Goal: Information Seeking & Learning: Learn about a topic

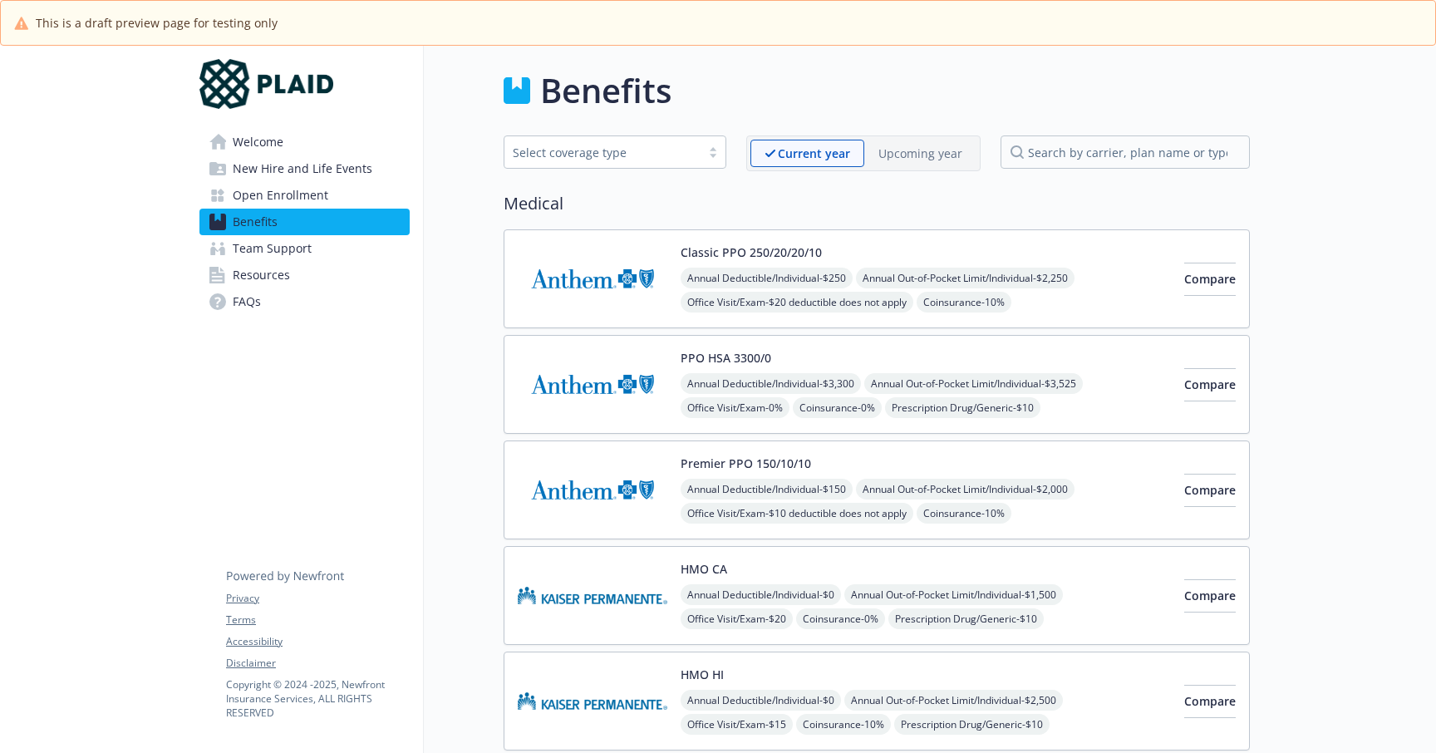
scroll to position [81, 0]
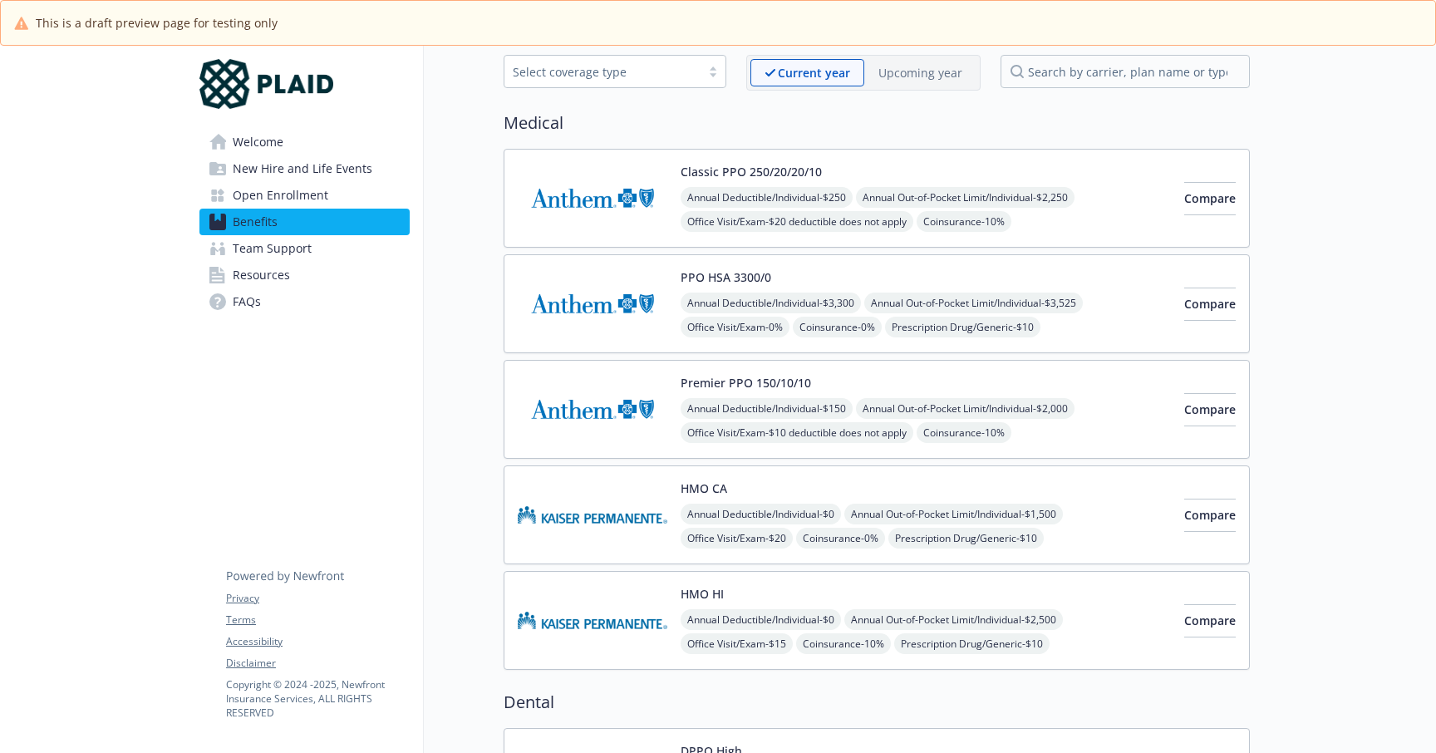
click at [280, 219] on link "Benefits" at bounding box center [304, 222] width 210 height 27
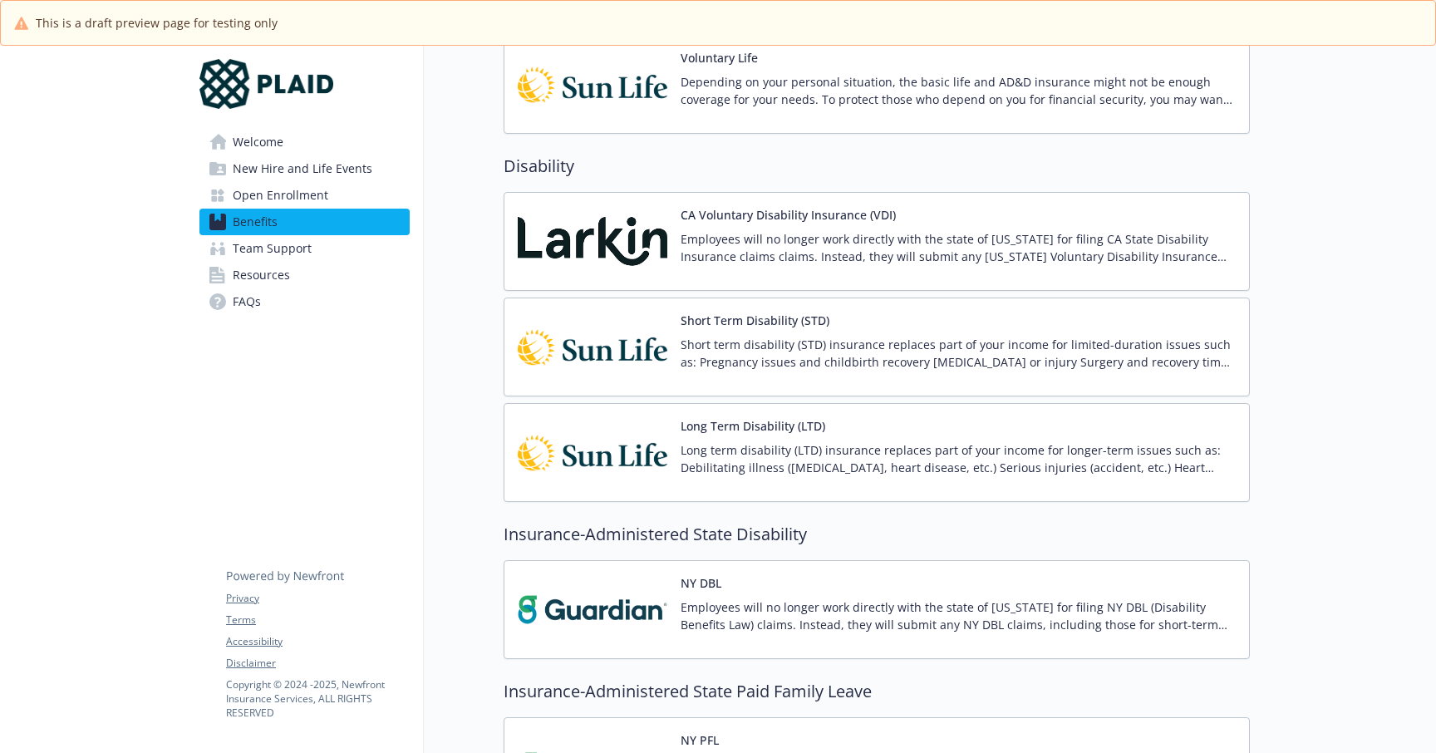
scroll to position [1294, 0]
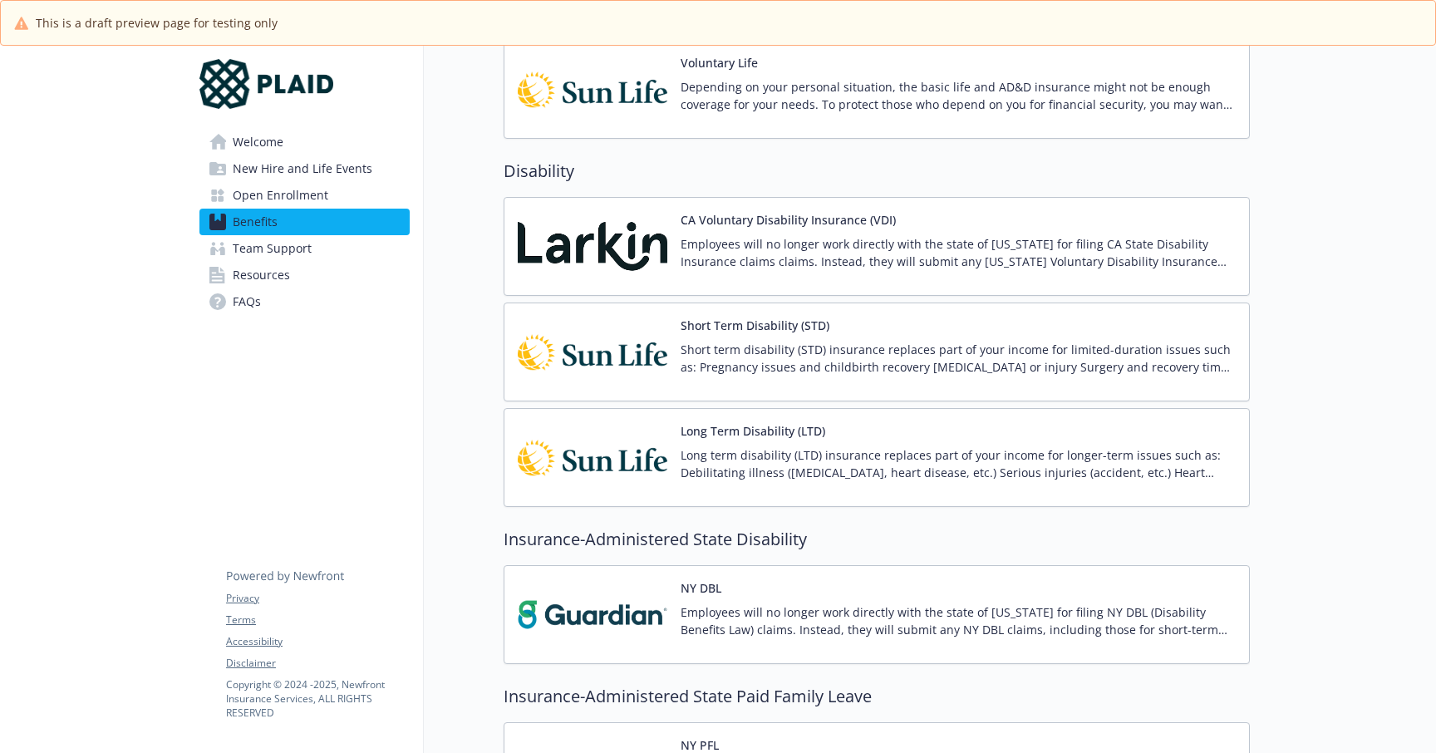
click at [966, 353] on p "Short term disability (STD) insurance replaces part of your income for limited-…" at bounding box center [957, 358] width 555 height 35
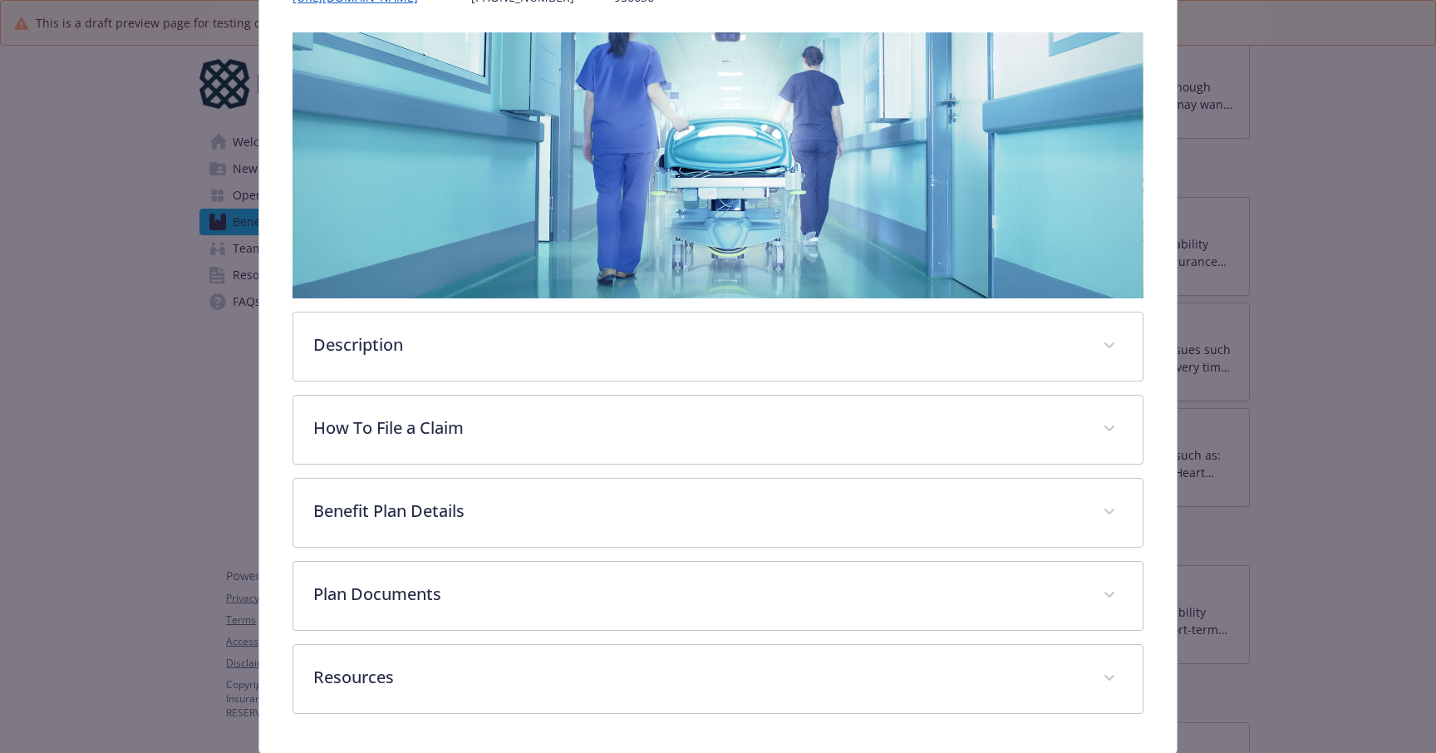
scroll to position [302, 0]
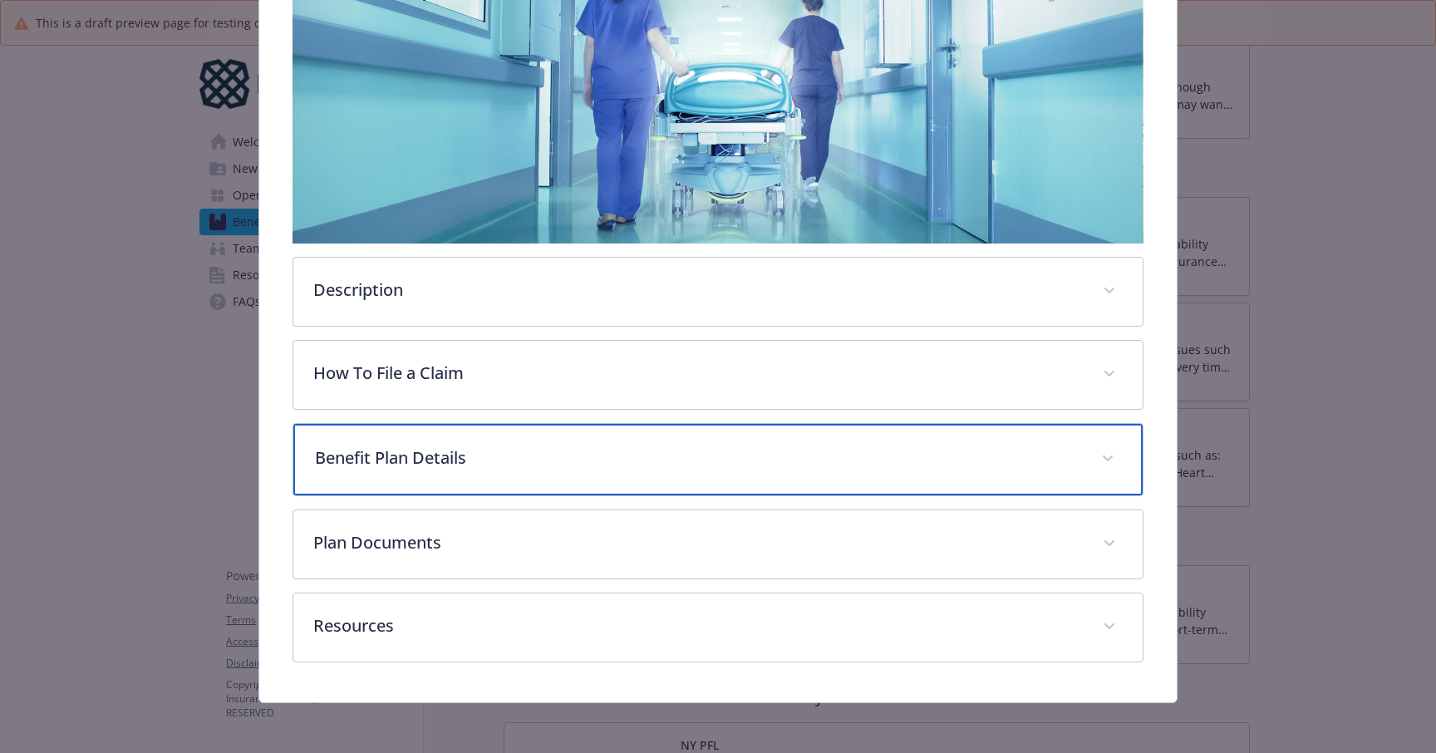
click at [474, 465] on p "Benefit Plan Details" at bounding box center [698, 457] width 766 height 25
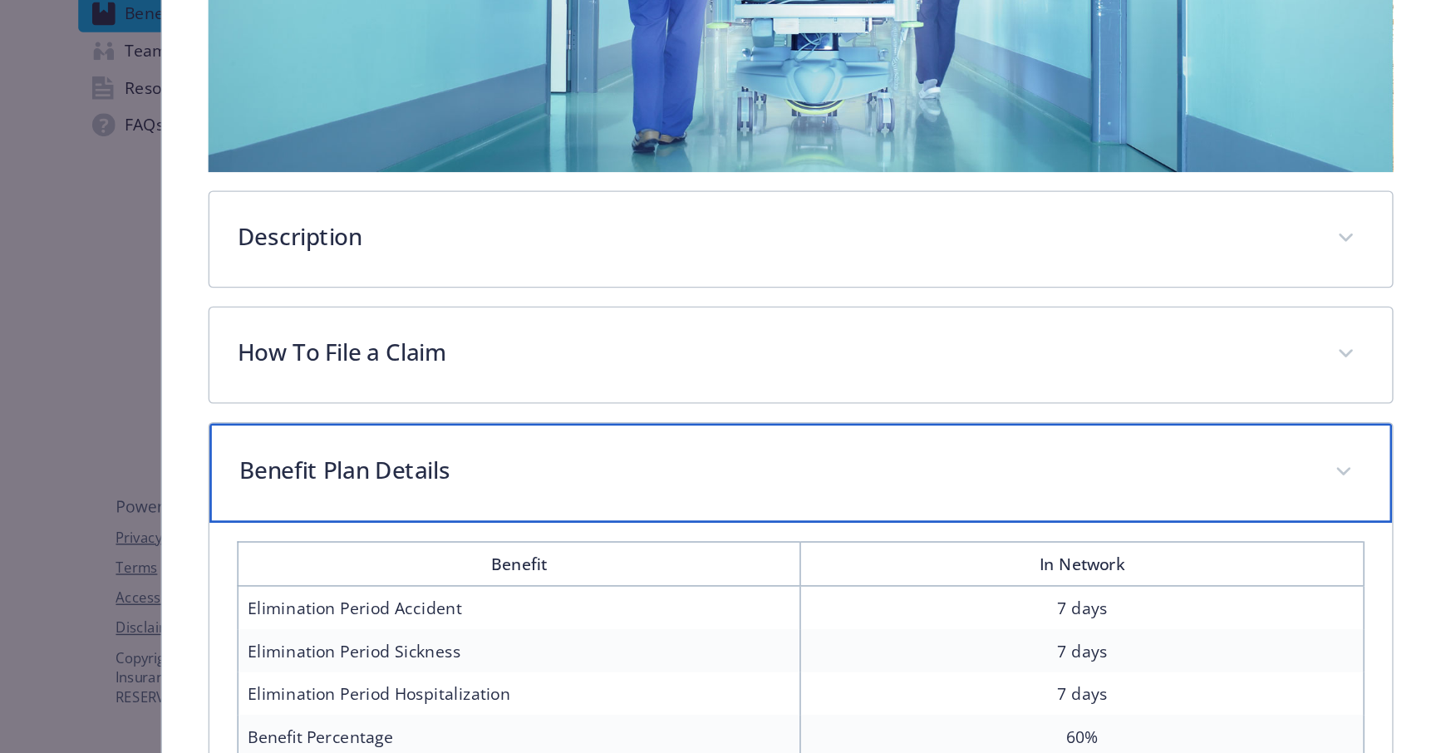
scroll to position [205, 0]
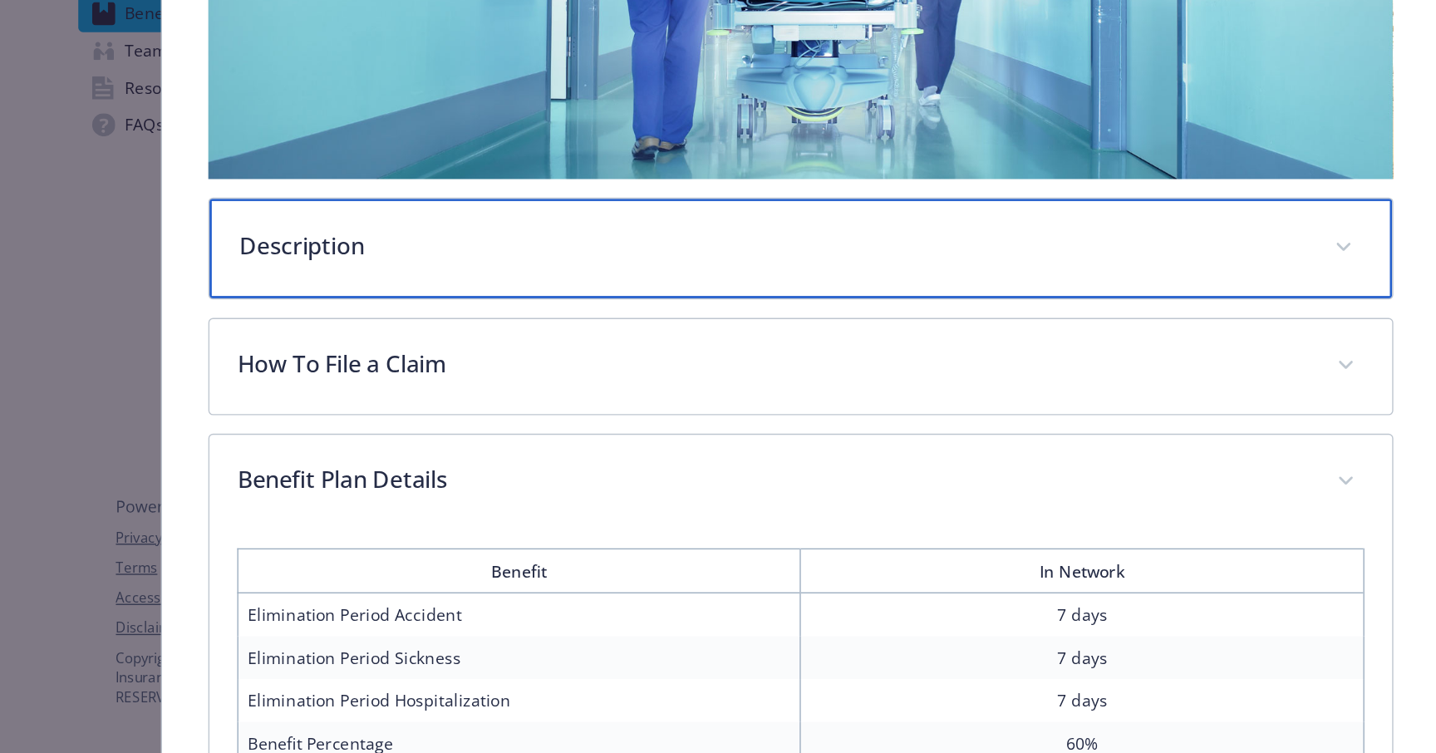
click at [505, 396] on p "Description" at bounding box center [698, 388] width 766 height 25
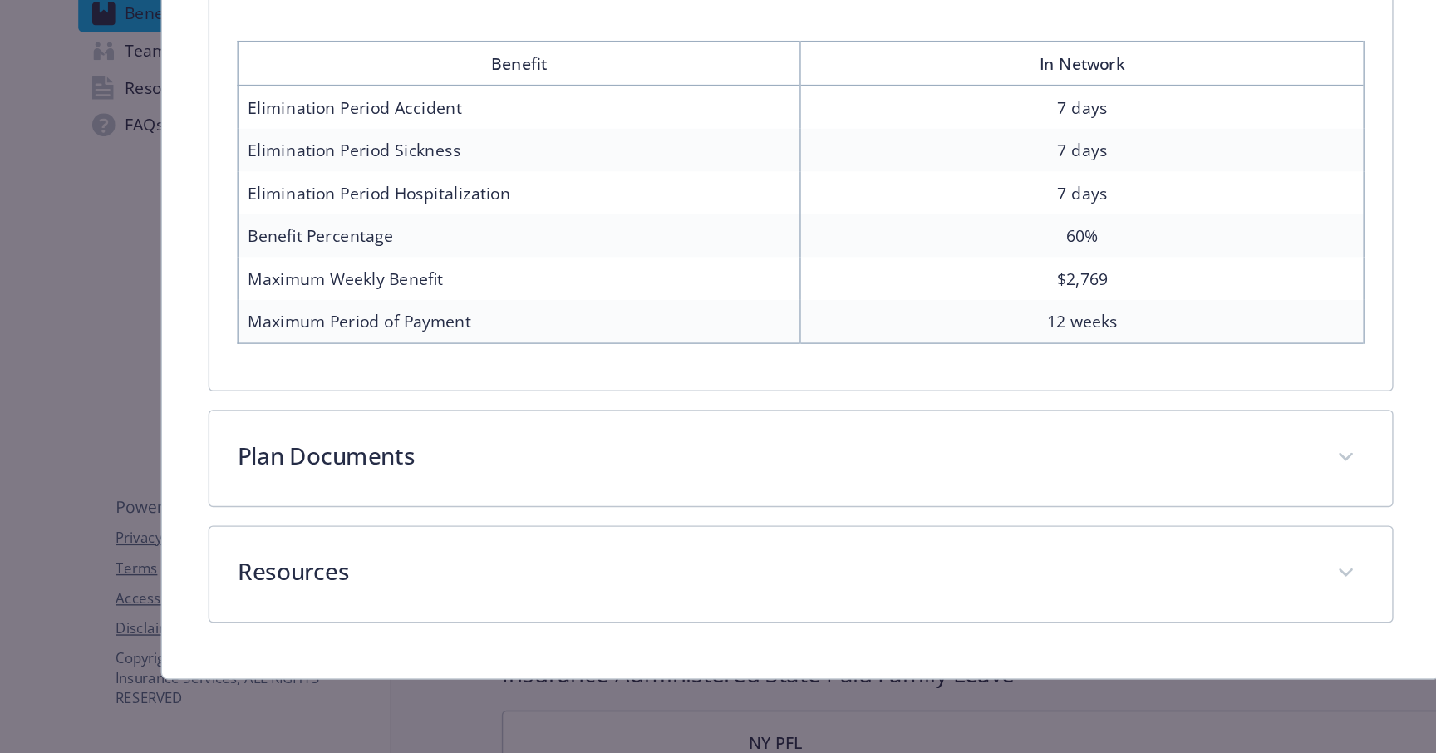
scroll to position [0, 0]
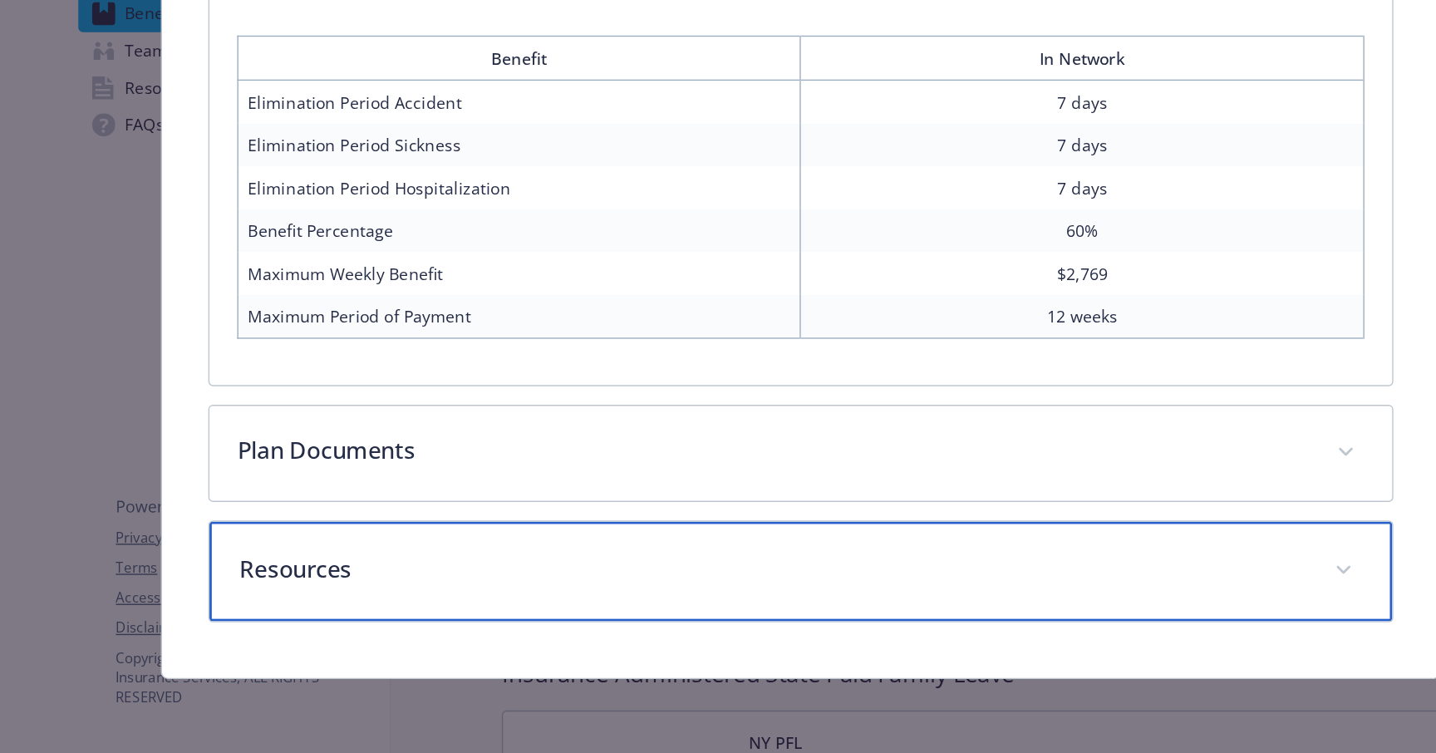
click at [559, 617] on p "Resources" at bounding box center [698, 620] width 766 height 25
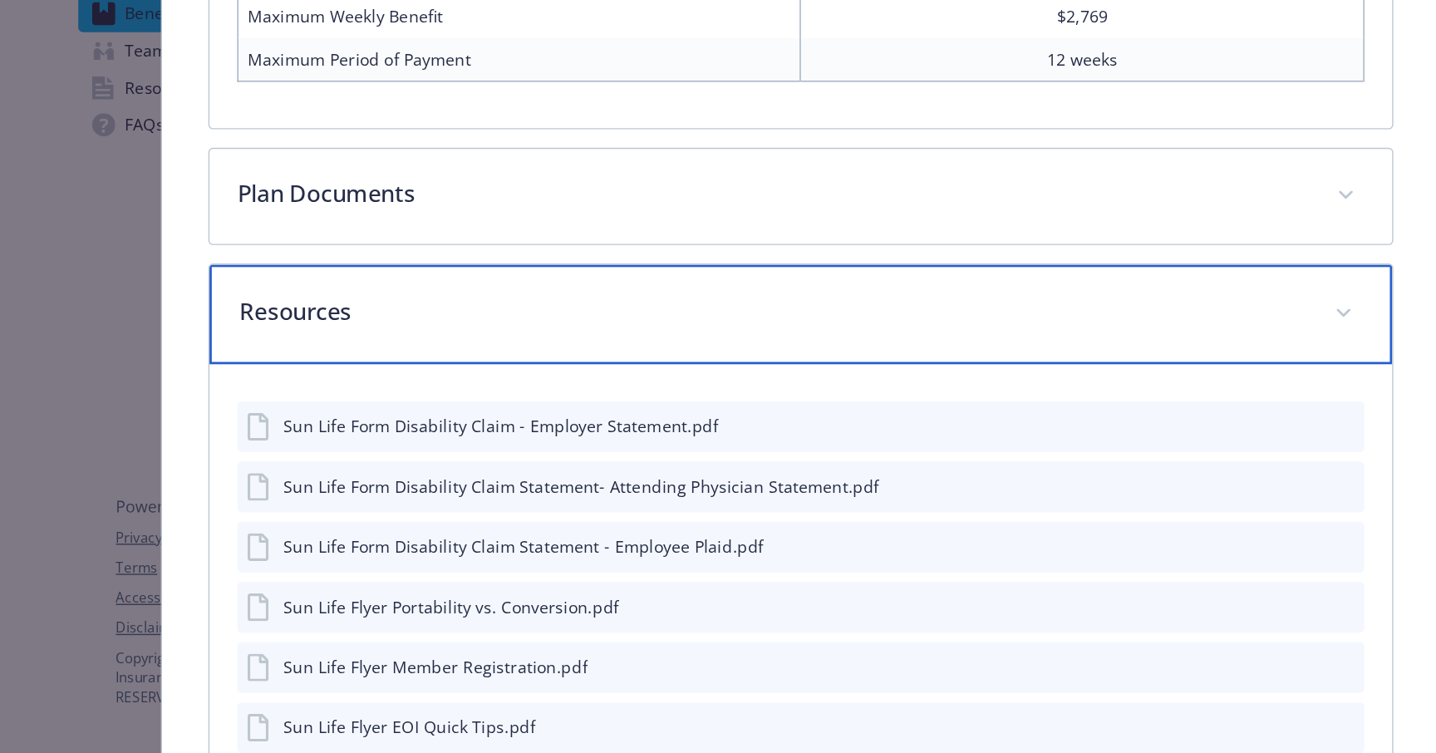
scroll to position [933, 0]
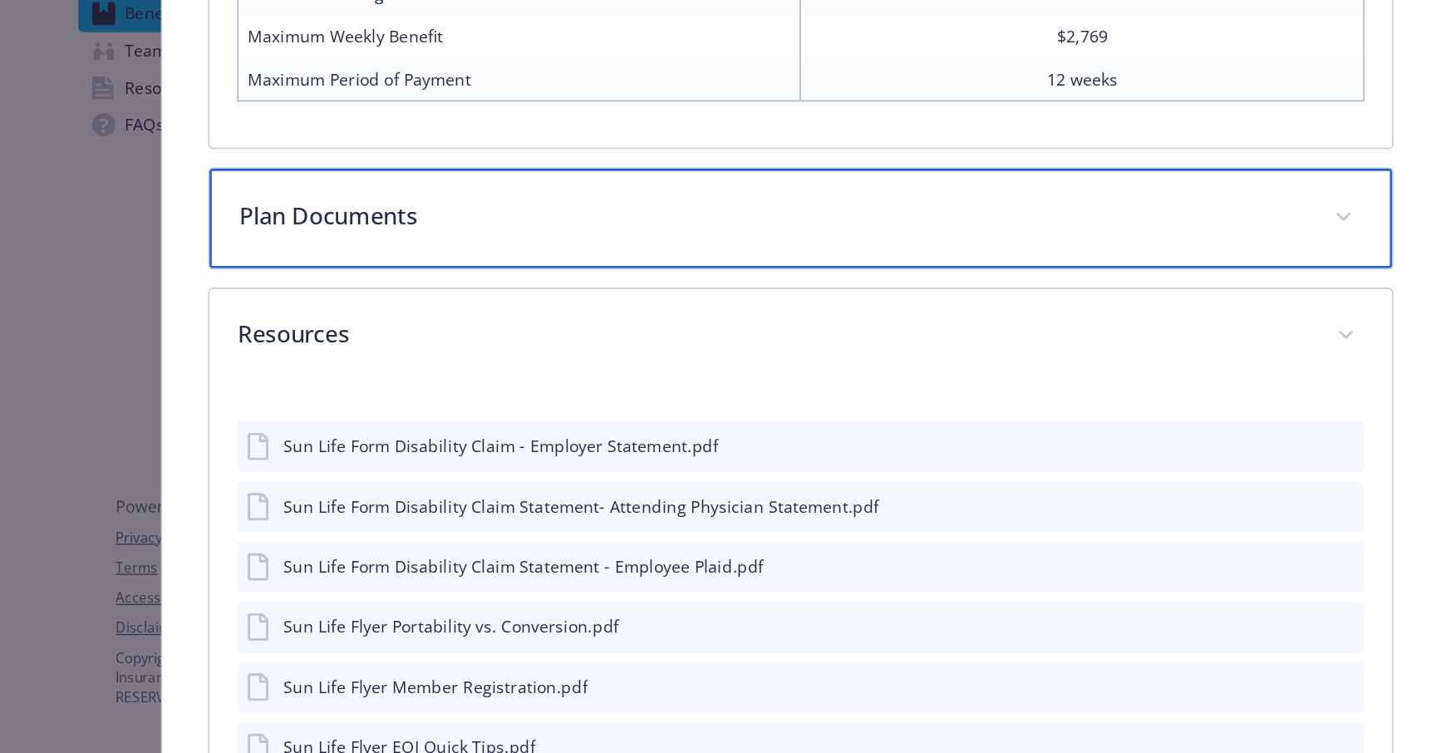
click at [596, 371] on p "Plan Documents" at bounding box center [698, 367] width 766 height 25
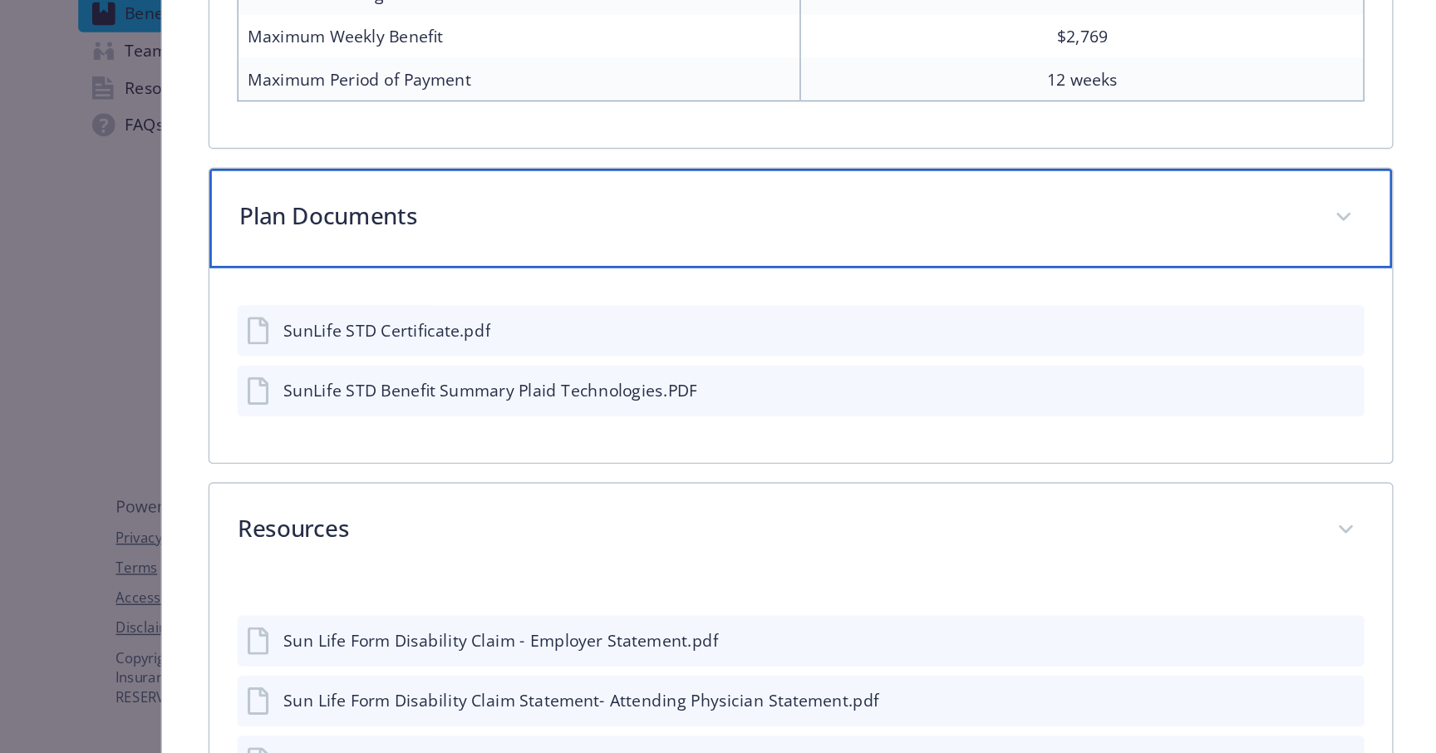
scroll to position [0, 0]
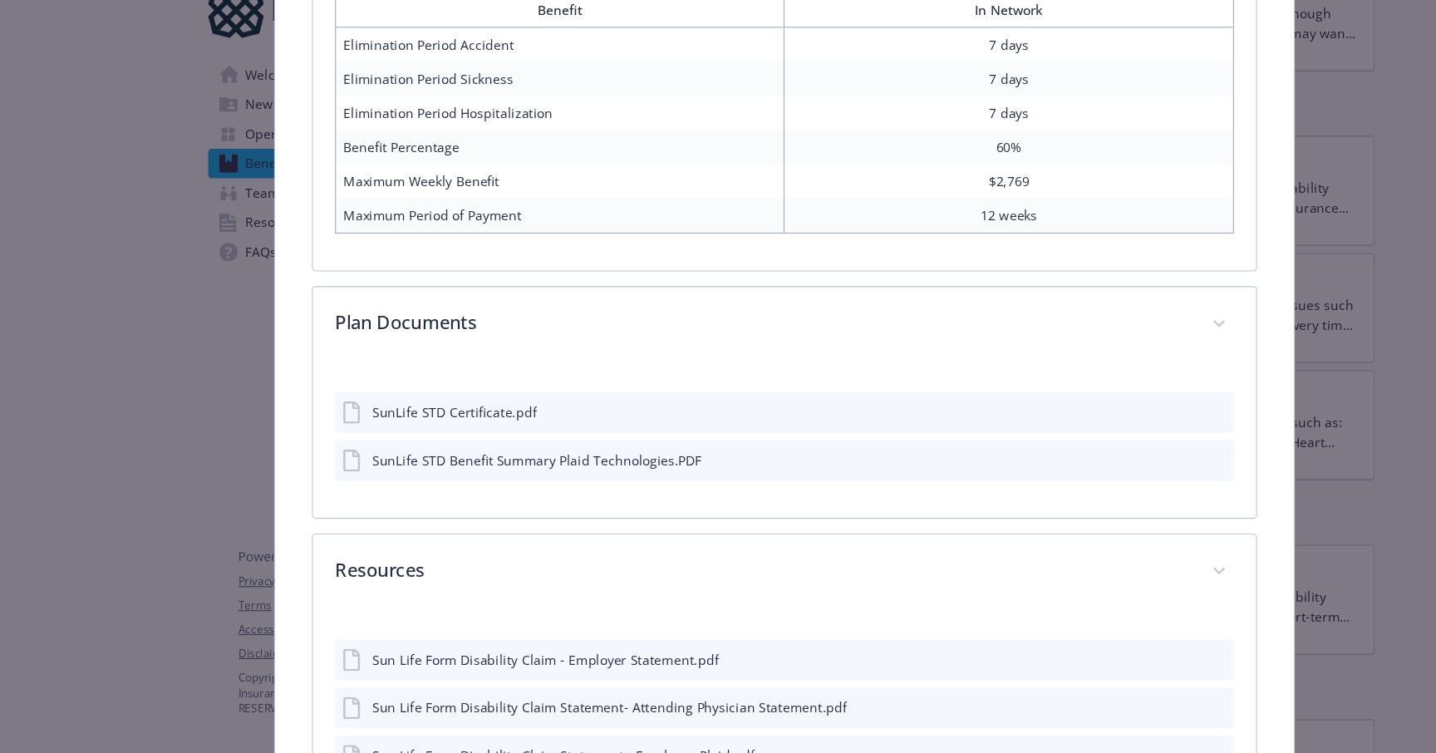
click at [1109, 492] on icon "preview file" at bounding box center [1106, 488] width 15 height 12
